Goal: Task Accomplishment & Management: Manage account settings

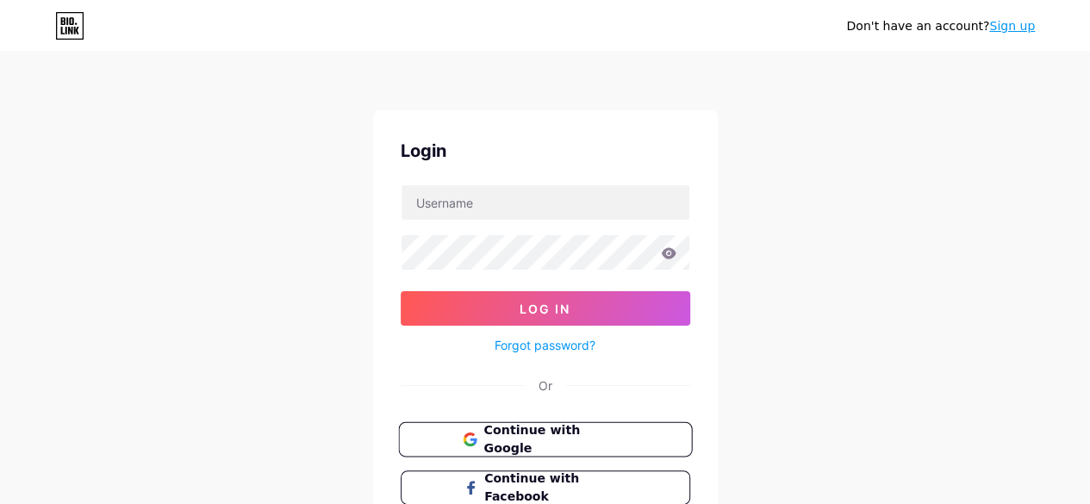
click at [498, 436] on span "Continue with Google" at bounding box center [555, 439] width 144 height 37
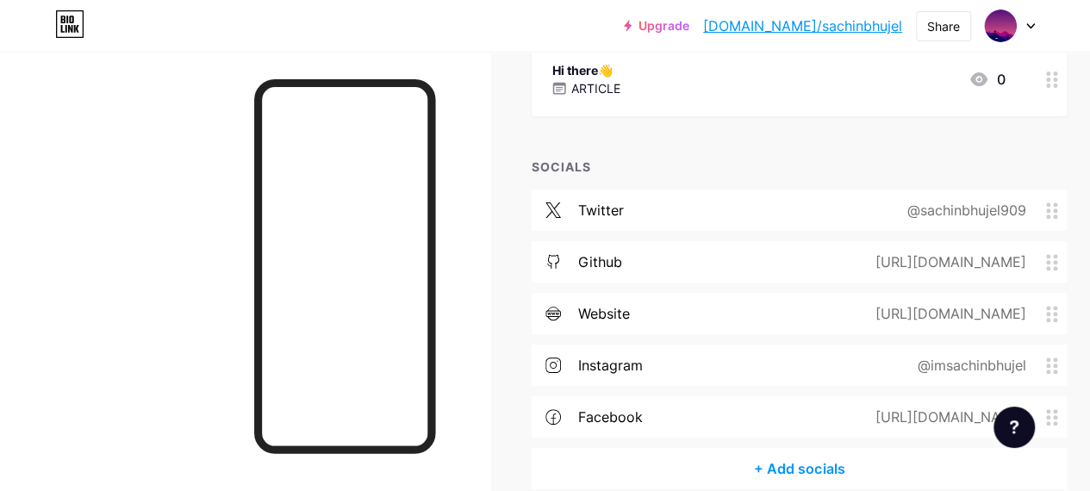
scroll to position [258, 0]
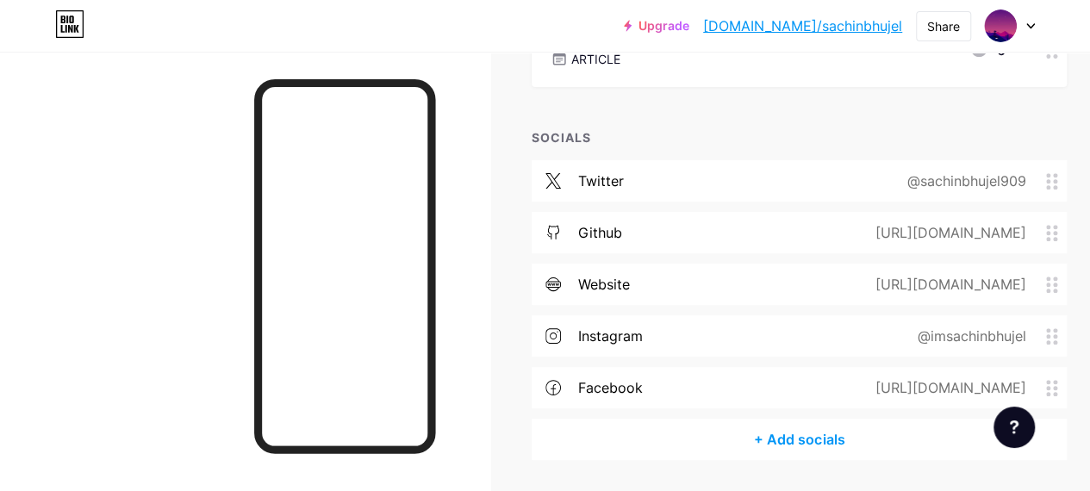
click at [988, 287] on div "[URL][DOMAIN_NAME]" at bounding box center [946, 284] width 199 height 21
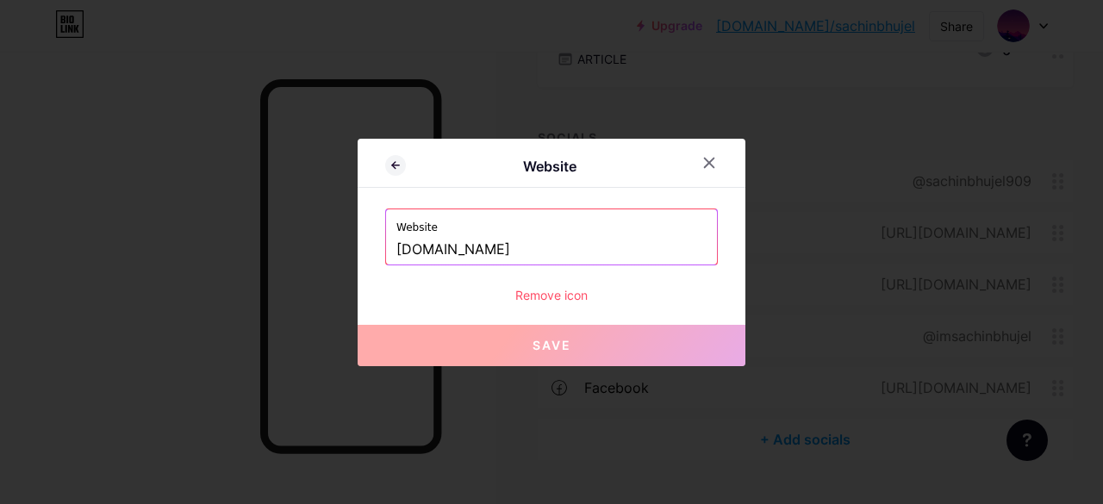
drag, startPoint x: 571, startPoint y: 246, endPoint x: 311, endPoint y: 240, distance: 260.2
click at [311, 240] on div "Website Website [DOMAIN_NAME] Remove icon Save" at bounding box center [551, 252] width 1103 height 504
paste input "[URL][DOMAIN_NAME]"
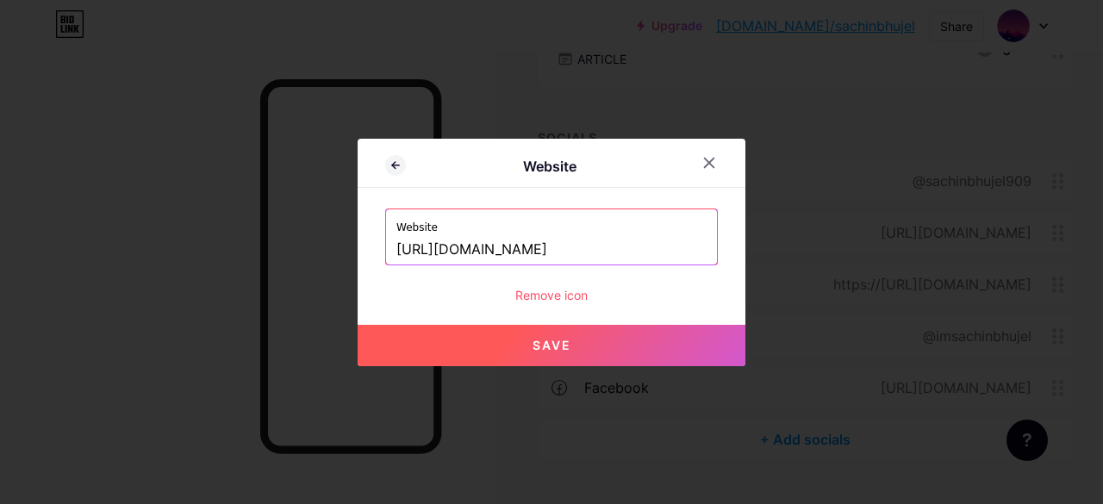
type input "[URL][DOMAIN_NAME]"
click at [556, 339] on span "Save" at bounding box center [551, 345] width 39 height 15
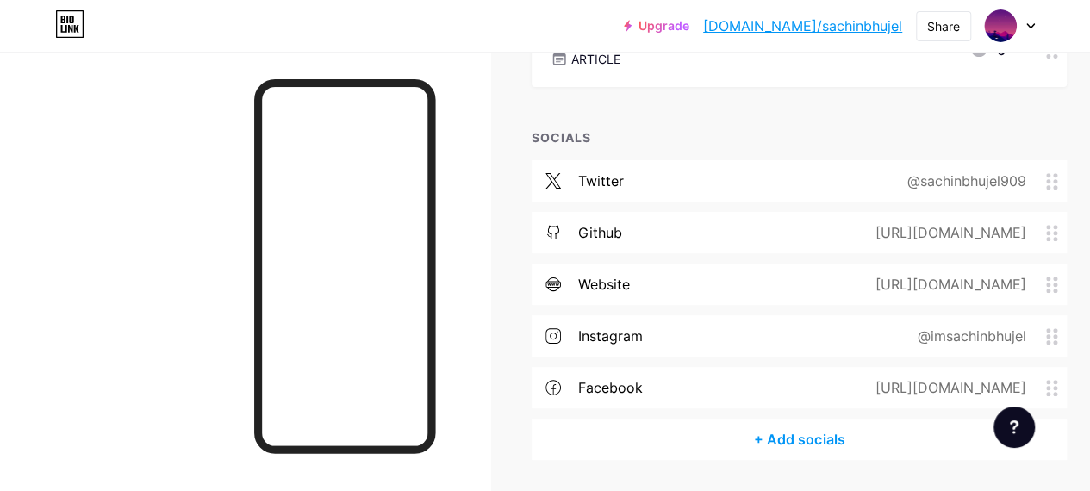
click at [946, 286] on div "[URL][DOMAIN_NAME]" at bounding box center [946, 284] width 199 height 21
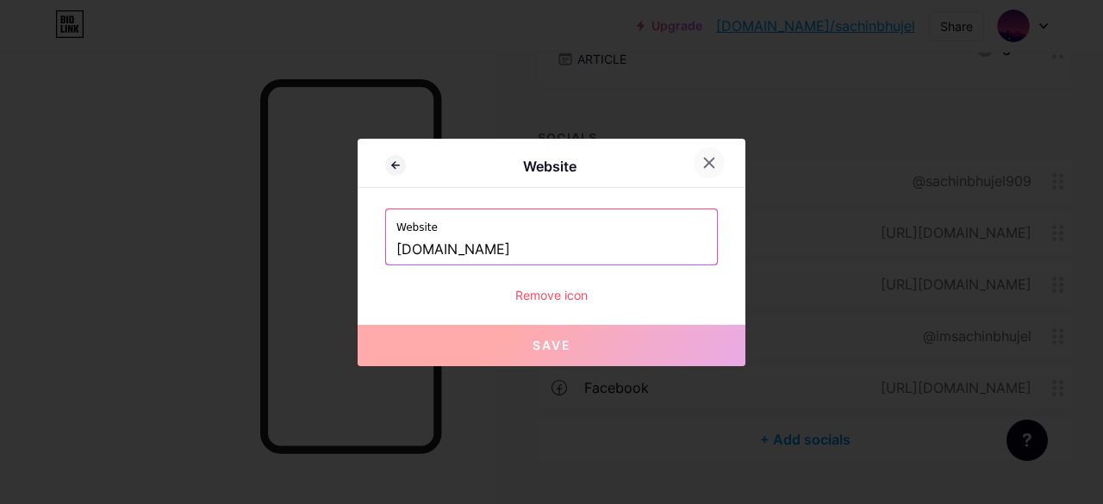
click at [705, 165] on icon at bounding box center [709, 162] width 9 height 9
